Goal: Task Accomplishment & Management: Use online tool/utility

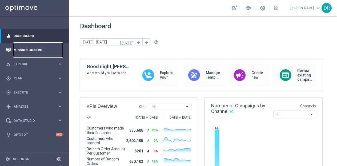
click at [35, 52] on link "Mission Control" at bounding box center [38, 50] width 49 height 14
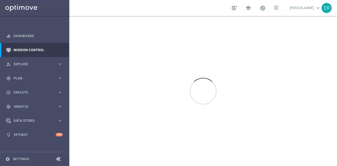
click at [60, 157] on icon at bounding box center [58, 159] width 6 height 6
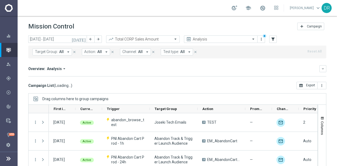
click at [59, 53] on span "All" at bounding box center [61, 52] width 5 height 5
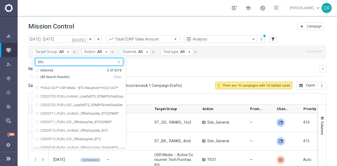
click at [64, 78] on span "(All Search Results)" at bounding box center [54, 77] width 29 height 5
type input "bts"
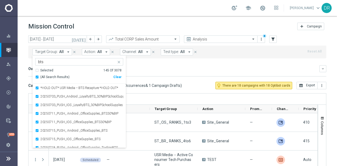
click at [141, 71] on div "Overview: Analysis arrow_drop_down" at bounding box center [173, 68] width 291 height 5
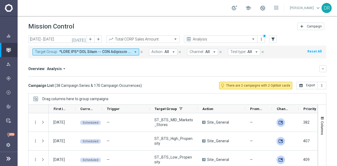
click at [84, 39] on icon "[DATE]" at bounding box center [79, 39] width 14 height 5
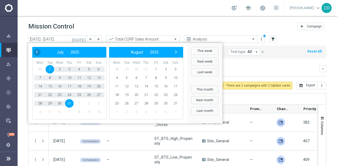
click at [37, 52] on span "‹" at bounding box center [36, 52] width 7 height 7
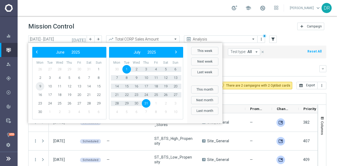
click at [42, 86] on span "9" at bounding box center [40, 86] width 9 height 9
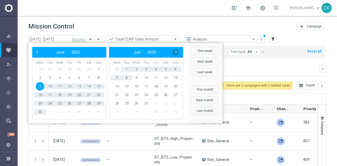
click at [174, 49] on span "›" at bounding box center [176, 52] width 7 height 7
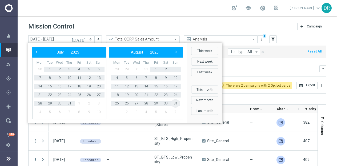
click at [174, 103] on span "31" at bounding box center [175, 103] width 9 height 9
type input "[DATE] - [DATE]"
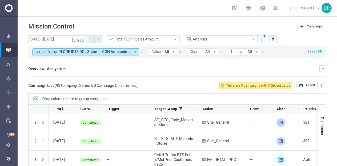
click at [190, 137] on span "ST_BTS_MID_Markets_Stores" at bounding box center [174, 141] width 39 height 10
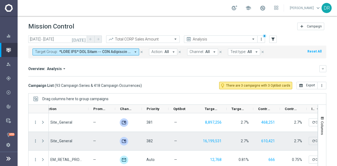
scroll to position [0, 181]
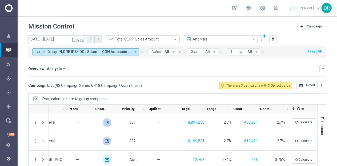
click at [298, 108] on icon "refresh" at bounding box center [299, 109] width 4 height 4
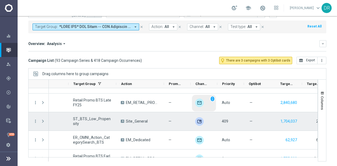
scroll to position [0, 0]
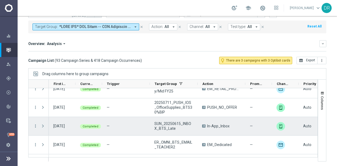
click at [42, 124] on span "Press SPACE to select this row." at bounding box center [43, 126] width 5 height 4
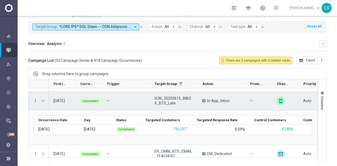
click at [37, 101] on icon "more_vert" at bounding box center [35, 101] width 5 height 5
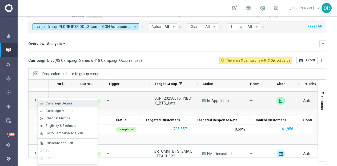
click at [48, 103] on span "Campaign Details" at bounding box center [59, 104] width 27 height 4
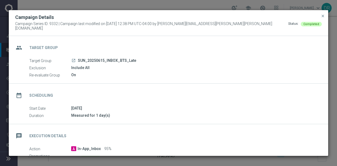
click at [74, 59] on icon "launch" at bounding box center [74, 60] width 4 height 4
click at [323, 18] on span "close" at bounding box center [323, 16] width 4 height 4
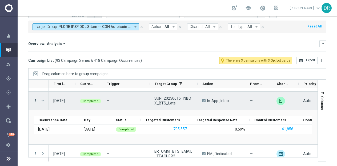
click at [36, 100] on icon "more_vert" at bounding box center [35, 101] width 5 height 5
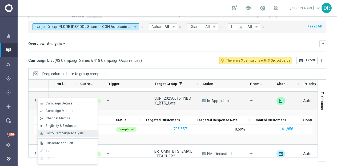
click at [74, 135] on span "Go to Campaign Analysis" at bounding box center [65, 134] width 38 height 4
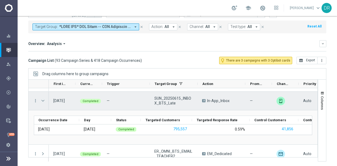
click at [44, 99] on span "Press SPACE to select this row." at bounding box center [43, 101] width 5 height 4
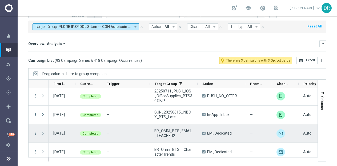
click at [43, 132] on span at bounding box center [43, 133] width 5 height 4
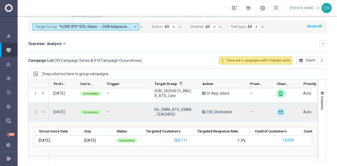
click at [33, 111] on icon "more_vert" at bounding box center [35, 112] width 5 height 5
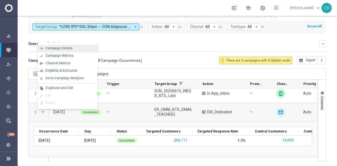
click at [64, 47] on span "Campaign Details" at bounding box center [59, 48] width 27 height 4
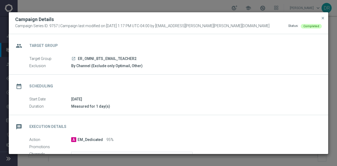
click at [74, 59] on icon "launch" at bounding box center [74, 59] width 4 height 4
click at [325, 18] on span "close" at bounding box center [323, 18] width 4 height 4
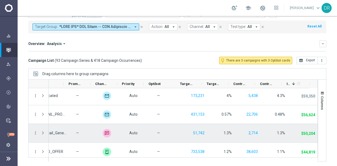
scroll to position [279, 0]
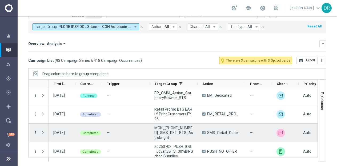
click at [36, 133] on icon "more_vert" at bounding box center [35, 133] width 5 height 5
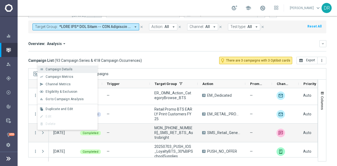
click at [69, 72] on div "list Campaign Details" at bounding box center [68, 69] width 60 height 7
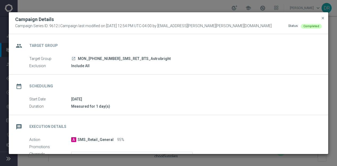
click at [74, 57] on icon "launch" at bounding box center [74, 59] width 4 height 4
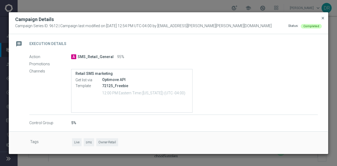
click at [322, 16] on span "close" at bounding box center [323, 18] width 4 height 4
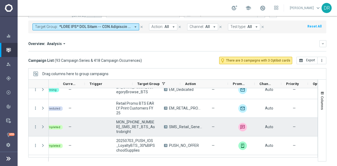
scroll to position [0, 0]
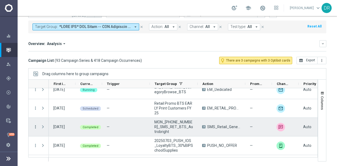
click at [36, 126] on icon "more_vert" at bounding box center [35, 127] width 5 height 5
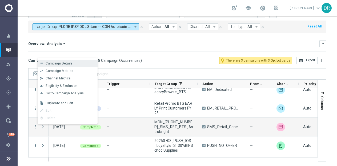
click at [66, 62] on span "Campaign Details" at bounding box center [59, 64] width 27 height 4
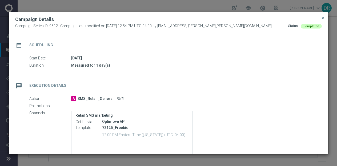
scroll to position [83, 0]
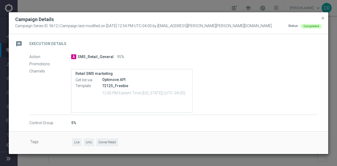
click at [96, 89] on div "Template 72125_Freebie 12:00 PM Eastern Time (New York) (UTC -04:00)" at bounding box center [132, 90] width 113 height 14
drag, startPoint x: 85, startPoint y: 52, endPoint x: 87, endPoint y: 56, distance: 4.3
click at [87, 56] on div "message Execution Details Action A SMS_Retail_General 95% Promotions Channels R…" at bounding box center [169, 79] width 320 height 94
click at [87, 56] on span "SMS_Retail_General" at bounding box center [96, 57] width 36 height 5
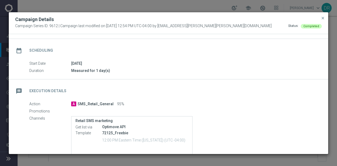
scroll to position [0, 0]
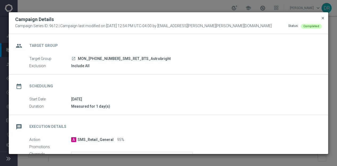
click at [323, 18] on span "close" at bounding box center [323, 18] width 4 height 4
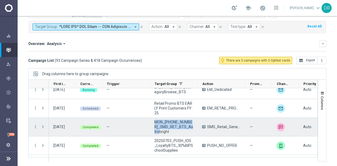
drag, startPoint x: 190, startPoint y: 129, endPoint x: 151, endPoint y: 124, distance: 39.3
click at [151, 124] on div "MON_20250721_SMS_RET_BTS_Astrobright" at bounding box center [174, 127] width 48 height 18
click at [36, 126] on icon "more_vert" at bounding box center [35, 127] width 5 height 5
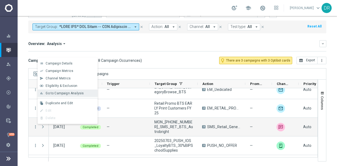
click at [69, 92] on span "Go to Campaign Analysis" at bounding box center [65, 94] width 38 height 4
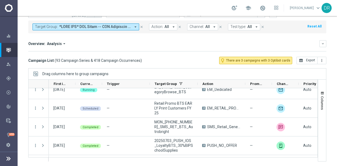
click at [136, 26] on icon "arrow_drop_down" at bounding box center [135, 27] width 5 height 5
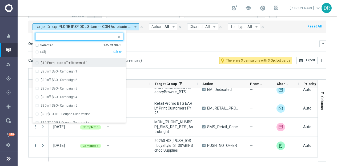
click at [0, 0] on div "Clear" at bounding box center [0, 0] width 0 height 0
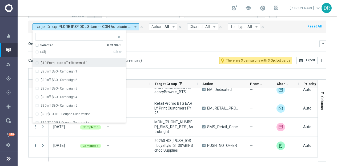
click at [90, 35] on input "text" at bounding box center [77, 37] width 78 height 5
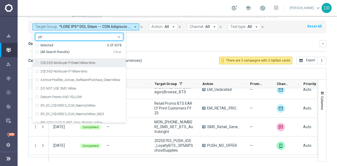
type input "y"
type input "a"
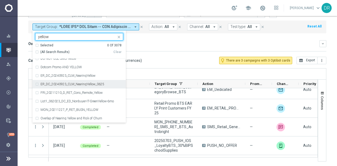
scroll to position [34, 0]
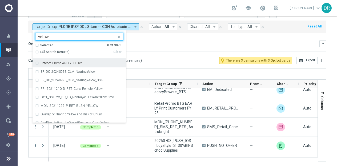
click at [46, 36] on input "yellow" at bounding box center [77, 37] width 78 height 5
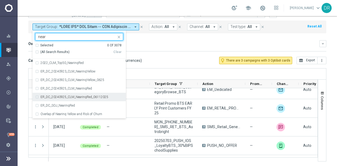
scroll to position [0, 0]
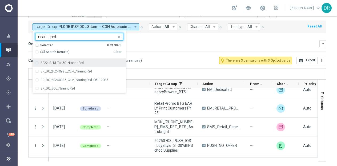
click at [62, 52] on span "(All Search Results)" at bounding box center [54, 52] width 29 height 5
type input "nearingred"
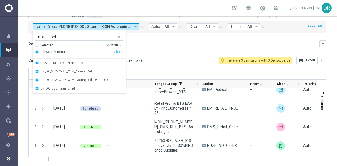
click at [171, 41] on div "Overview: Analysis arrow_drop_down" at bounding box center [173, 43] width 291 height 5
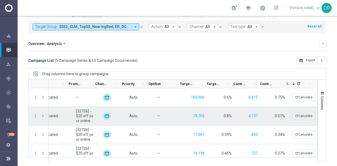
scroll to position [0, 182]
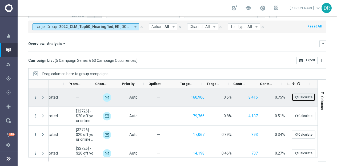
click at [298, 94] on button "refresh Calculate" at bounding box center [304, 97] width 24 height 8
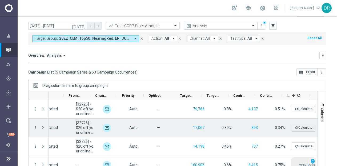
scroll to position [13, 0]
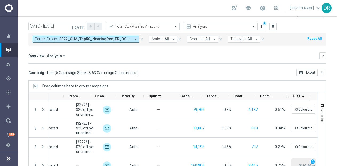
click at [299, 95] on icon "refresh" at bounding box center [299, 96] width 4 height 4
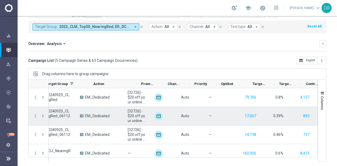
scroll to position [0, 102]
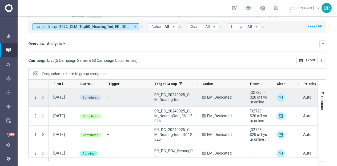
click at [35, 95] on icon "more_vert" at bounding box center [35, 97] width 5 height 5
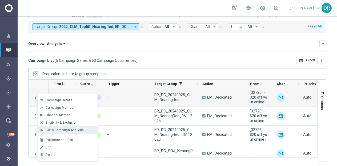
click at [69, 130] on span "Go to Campaign Analysis" at bounding box center [65, 130] width 38 height 4
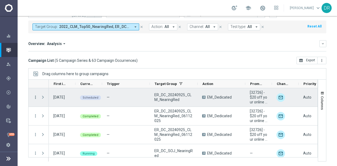
click at [34, 96] on icon "more_vert" at bounding box center [35, 97] width 5 height 5
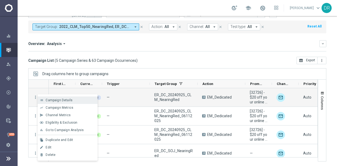
click at [51, 101] on span "Campaign Details" at bounding box center [59, 101] width 27 height 4
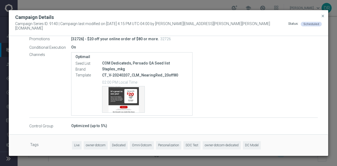
scroll to position [119, 0]
click at [157, 74] on p "CT_V-20240207_CLM_NearingRed_20off80" at bounding box center [145, 75] width 86 height 5
copy div "CT_V-20240207_CLM_NearingRed_20off80"
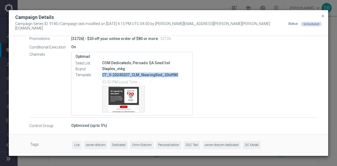
click at [157, 74] on p "CT_V-20240207_CLM_NearingRed_20off80" at bounding box center [145, 75] width 86 height 5
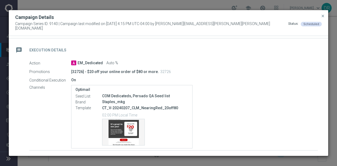
scroll to position [86, 0]
click at [324, 17] on span "close" at bounding box center [323, 16] width 4 height 4
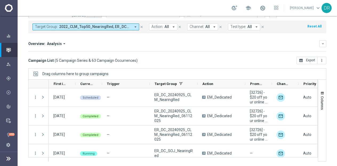
scroll to position [0, 0]
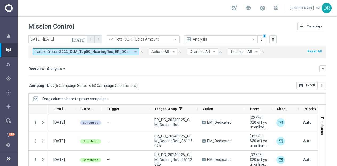
click at [85, 39] on icon "[DATE]" at bounding box center [79, 39] width 14 height 5
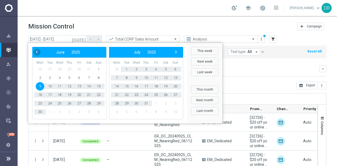
click at [38, 52] on span "‹" at bounding box center [36, 52] width 7 height 7
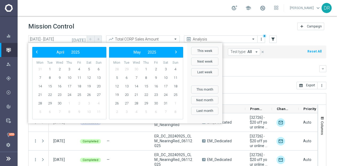
click at [38, 52] on span "‹" at bounding box center [36, 52] width 7 height 7
click at [136, 68] on span "1" at bounding box center [136, 69] width 9 height 9
click at [177, 52] on span "›" at bounding box center [176, 52] width 7 height 7
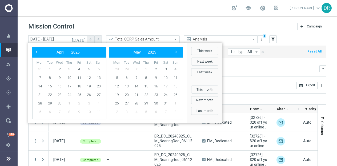
click at [177, 52] on span "›" at bounding box center [176, 52] width 7 height 7
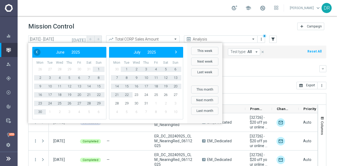
click at [38, 51] on span "‹" at bounding box center [36, 52] width 7 height 7
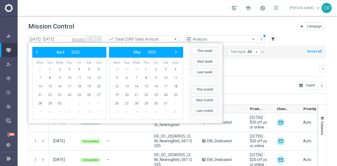
click at [38, 51] on span "‹" at bounding box center [36, 52] width 7 height 7
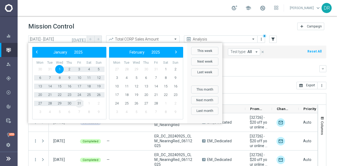
click at [80, 104] on span "31" at bounding box center [79, 103] width 9 height 9
type input "01 Jan 2025 - 31 Jan 2025"
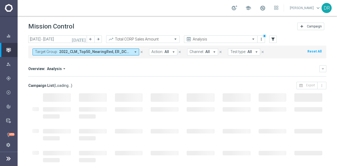
click at [136, 52] on icon "arrow_drop_down" at bounding box center [135, 52] width 5 height 5
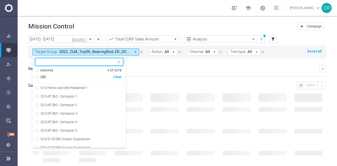
click at [0, 0] on div "Clear" at bounding box center [0, 0] width 0 height 0
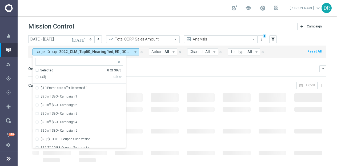
click at [150, 65] on div "Overview: Analysis arrow_drop_down keyboard_arrow_down" at bounding box center [177, 68] width 298 height 7
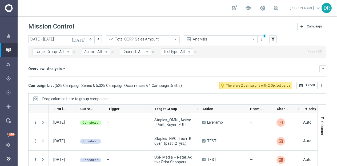
click at [63, 69] on icon "arrow_drop_down" at bounding box center [64, 68] width 5 height 5
click at [195, 69] on div "Overview: Analysis arrow_drop_down Drag here to set row groups Drag here to set…" at bounding box center [173, 68] width 291 height 5
click at [321, 69] on icon "keyboard_arrow_down" at bounding box center [323, 69] width 4 height 4
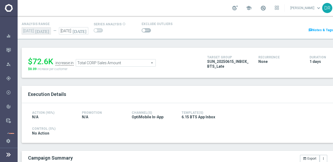
scroll to position [30, 0]
click at [146, 63] on span "Total CORP Sales Amount" at bounding box center [116, 62] width 80 height 7
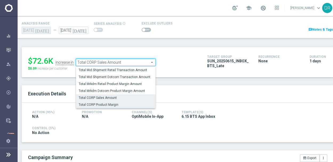
click at [117, 103] on span "Total CORP Product Margin" at bounding box center [116, 105] width 74 height 4
type input "Total CORP Product Margin"
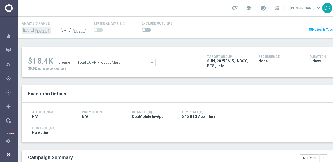
click at [151, 65] on span "Total CORP Product Margin" at bounding box center [116, 62] width 80 height 7
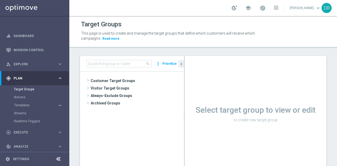
click at [168, 21] on div "Target Groups" at bounding box center [203, 24] width 245 height 10
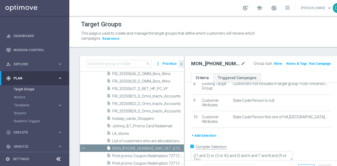
scroll to position [138, 0]
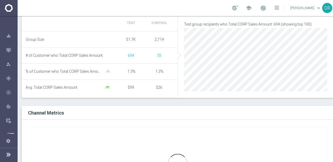
scroll to position [181, 0]
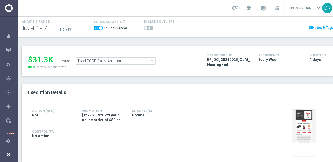
scroll to position [31, 0]
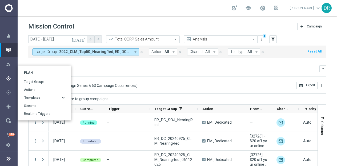
click at [44, 99] on div "Templates" at bounding box center [42, 97] width 37 height 3
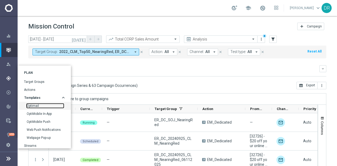
click at [32, 105] on link "Optimail" at bounding box center [45, 106] width 37 height 4
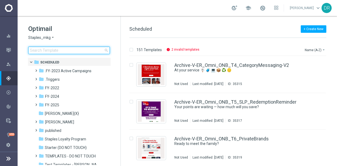
click at [84, 52] on input at bounding box center [69, 50] width 82 height 7
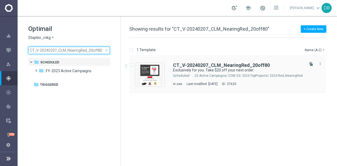
type input "CT_V-20240207_CLM_NearingRed_20off80"
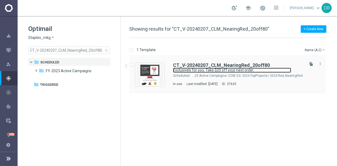
click at [175, 72] on link "Exclusively for you. Take $20 off your next order." at bounding box center [232, 70] width 118 height 5
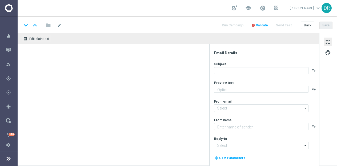
type textarea "See what's new online and in-store."
type input "[EMAIL_ADDRESS][DOMAIN_NAME]"
type textarea "Staples"
type input "[EMAIL_ADDRESS][DOMAIN_NAME]"
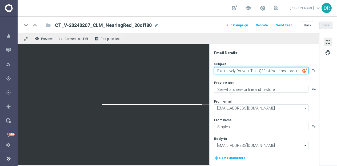
click at [243, 72] on textarea "Exclusively for you. Take $20 off your next order." at bounding box center [261, 70] width 94 height 7
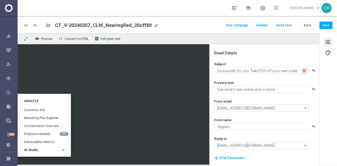
click at [61, 150] on icon "keyboard_arrow_right" at bounding box center [63, 150] width 5 height 5
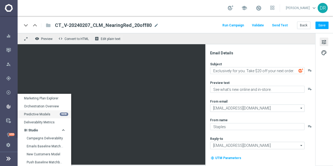
scroll to position [20, 0]
click at [47, 145] on link "Emails Baseline Matchback" at bounding box center [45, 146] width 37 height 4
